Goal: Transaction & Acquisition: Book appointment/travel/reservation

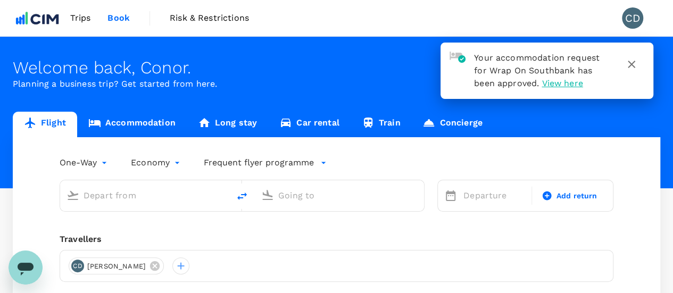
type input "roundtrip"
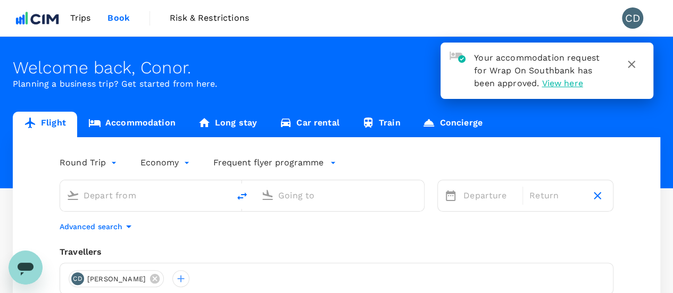
type input "[PERSON_NAME][GEOGRAPHIC_DATA][PERSON_NAME] (SYD)"
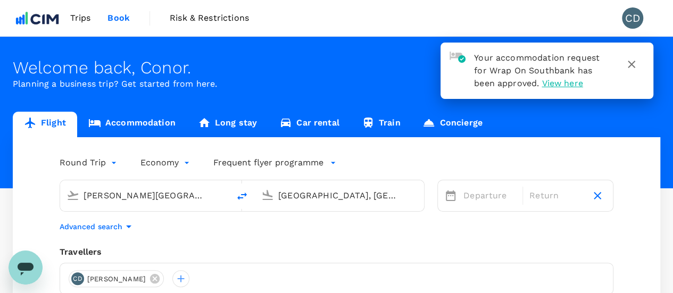
click at [627, 65] on icon "button" at bounding box center [631, 64] width 13 height 13
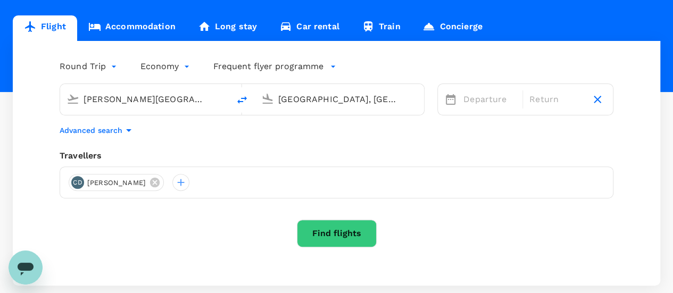
scroll to position [110, 0]
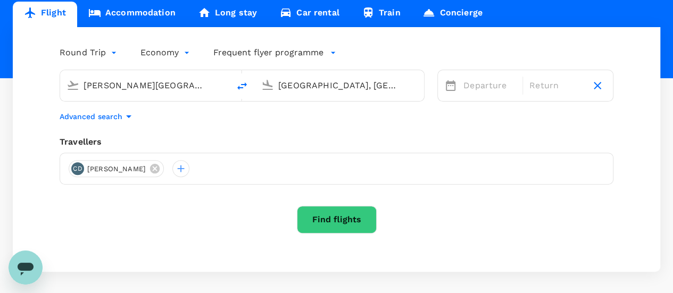
click at [304, 83] on input "[GEOGRAPHIC_DATA], [GEOGRAPHIC_DATA] (any)" at bounding box center [339, 85] width 123 height 17
click at [405, 86] on div "[GEOGRAPHIC_DATA], [GEOGRAPHIC_DATA] (any)" at bounding box center [347, 85] width 139 height 17
click at [371, 87] on input "[GEOGRAPHIC_DATA], [GEOGRAPHIC_DATA] (any)" at bounding box center [339, 85] width 123 height 17
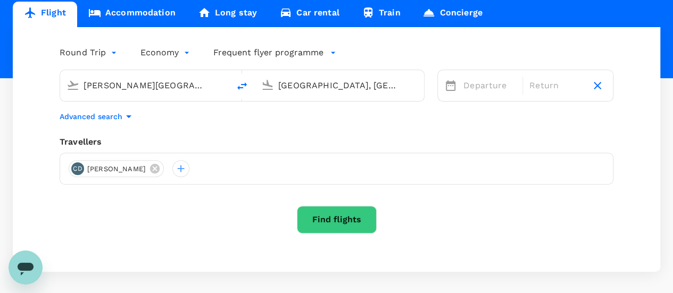
drag, startPoint x: 396, startPoint y: 85, endPoint x: 287, endPoint y: 83, distance: 109.1
click at [287, 83] on input "[GEOGRAPHIC_DATA], [GEOGRAPHIC_DATA] (any)" at bounding box center [339, 85] width 123 height 17
type input "M"
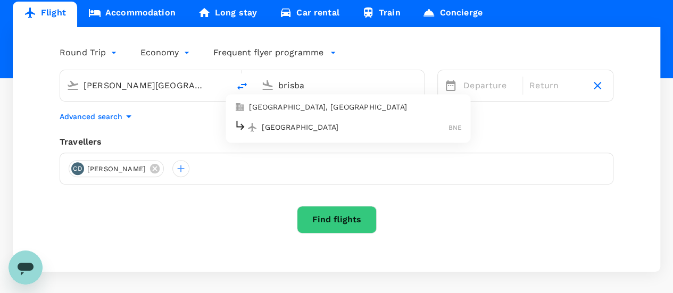
click at [296, 110] on p "[GEOGRAPHIC_DATA], [GEOGRAPHIC_DATA]" at bounding box center [355, 107] width 213 height 11
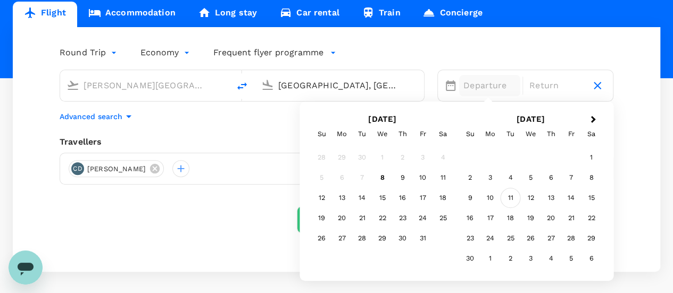
type input "[GEOGRAPHIC_DATA], [GEOGRAPHIC_DATA] (any)"
click at [511, 199] on div "11" at bounding box center [511, 198] width 20 height 20
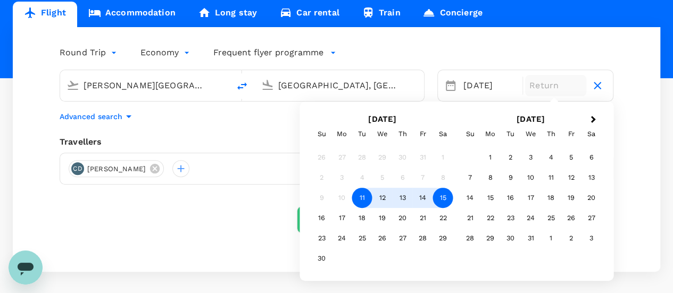
click at [440, 197] on div "15" at bounding box center [443, 198] width 20 height 20
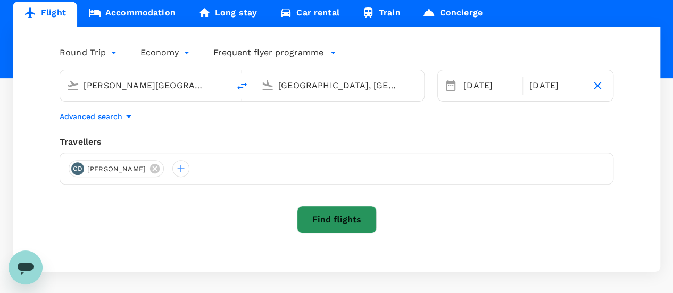
click at [347, 218] on button "Find flights" at bounding box center [337, 220] width 80 height 28
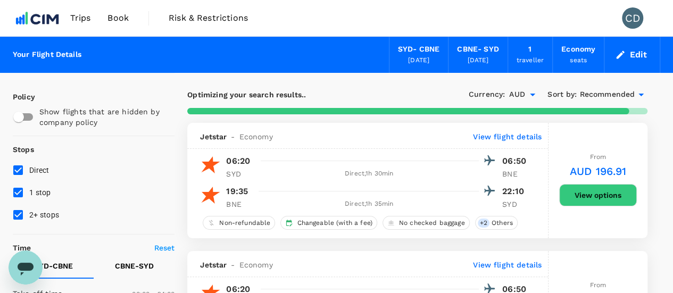
type input "365"
